Goal: Task Accomplishment & Management: Use online tool/utility

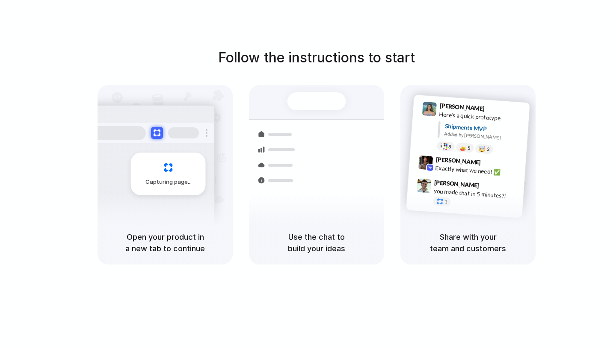
click at [308, 174] on div at bounding box center [308, 174] width 0 height 0
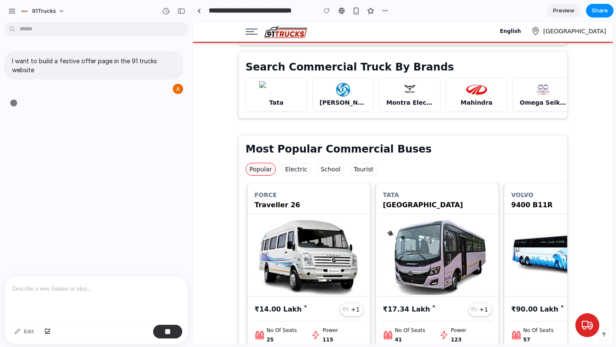
scroll to position [567, 0]
